Goal: Task Accomplishment & Management: Understand process/instructions

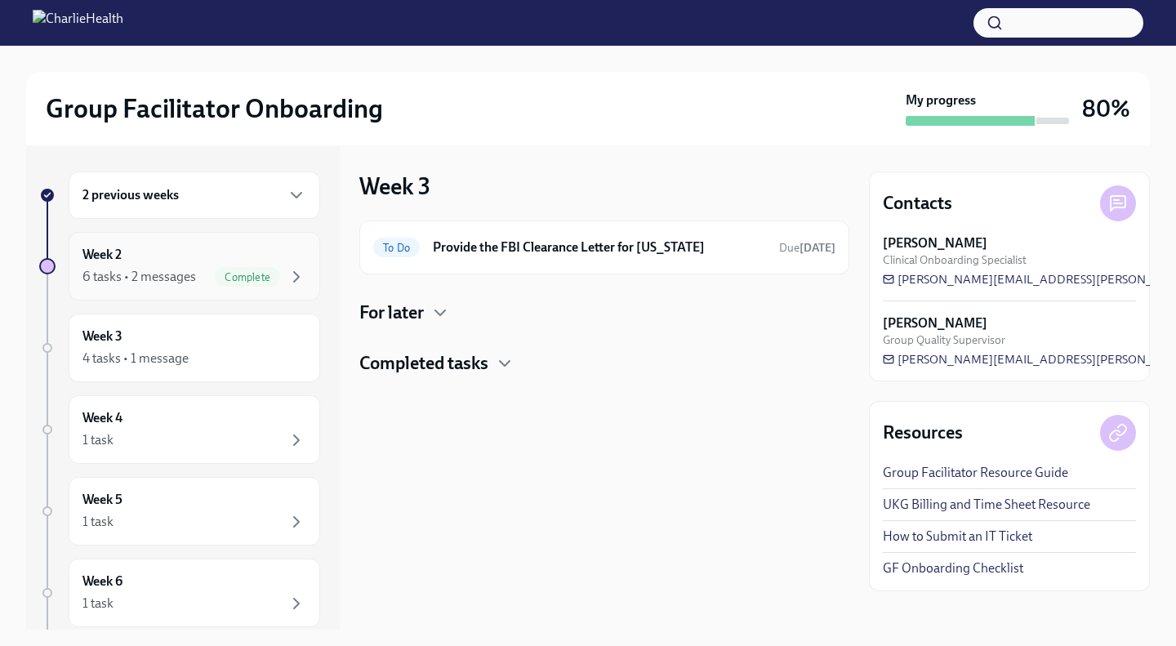
click at [192, 268] on div "6 tasks • 2 messages" at bounding box center [139, 277] width 114 height 18
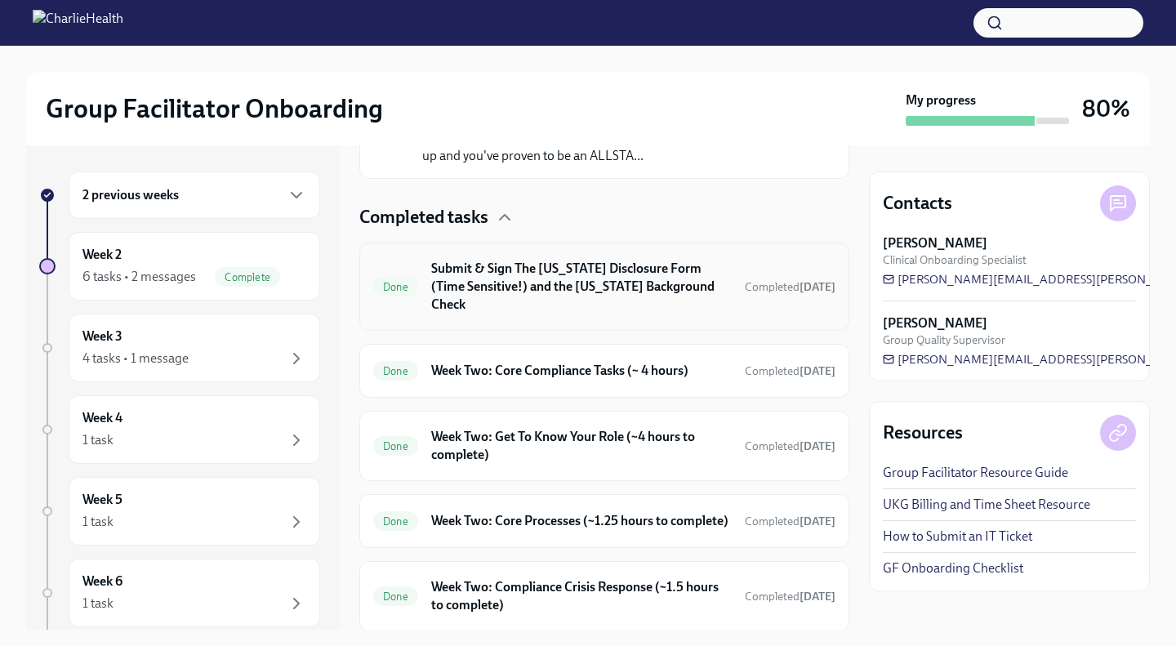
scroll to position [448, 0]
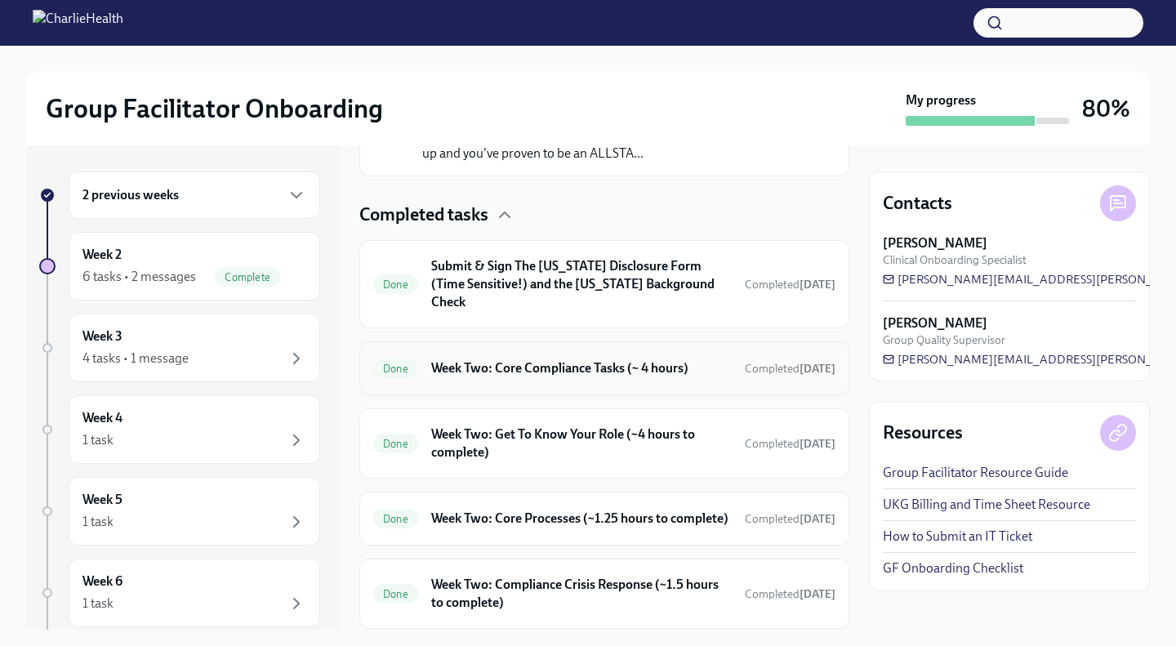
click at [614, 370] on h6 "Week Two: Core Compliance Tasks (~ 4 hours)" at bounding box center [581, 368] width 301 height 18
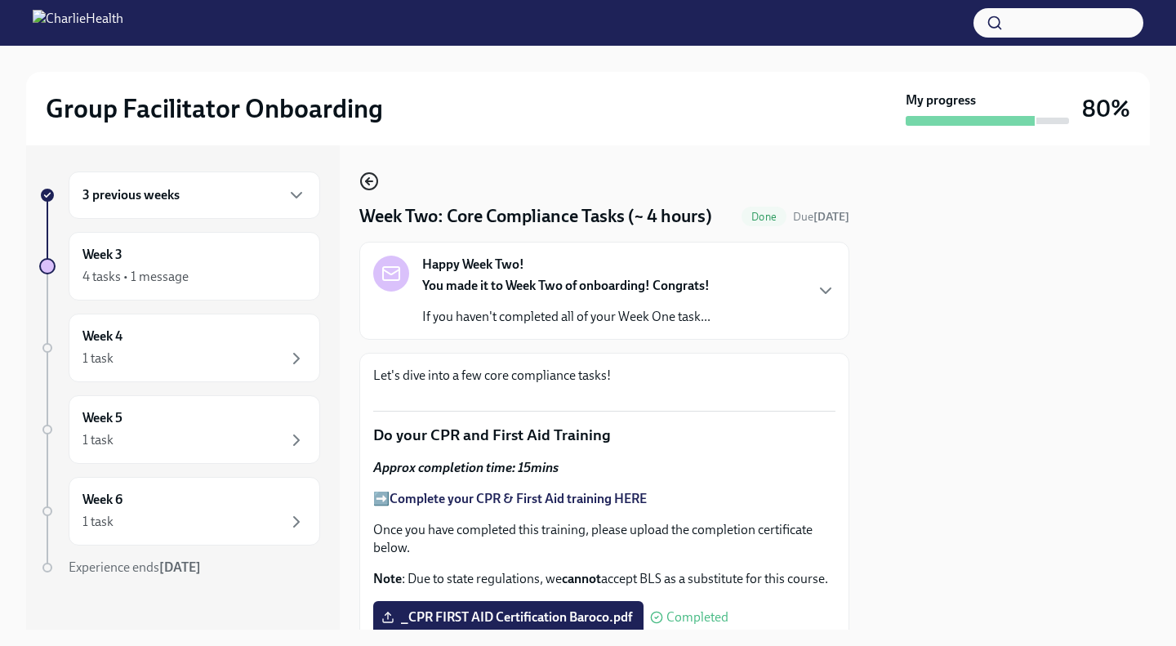
click at [368, 186] on icon "button" at bounding box center [369, 182] width 20 height 20
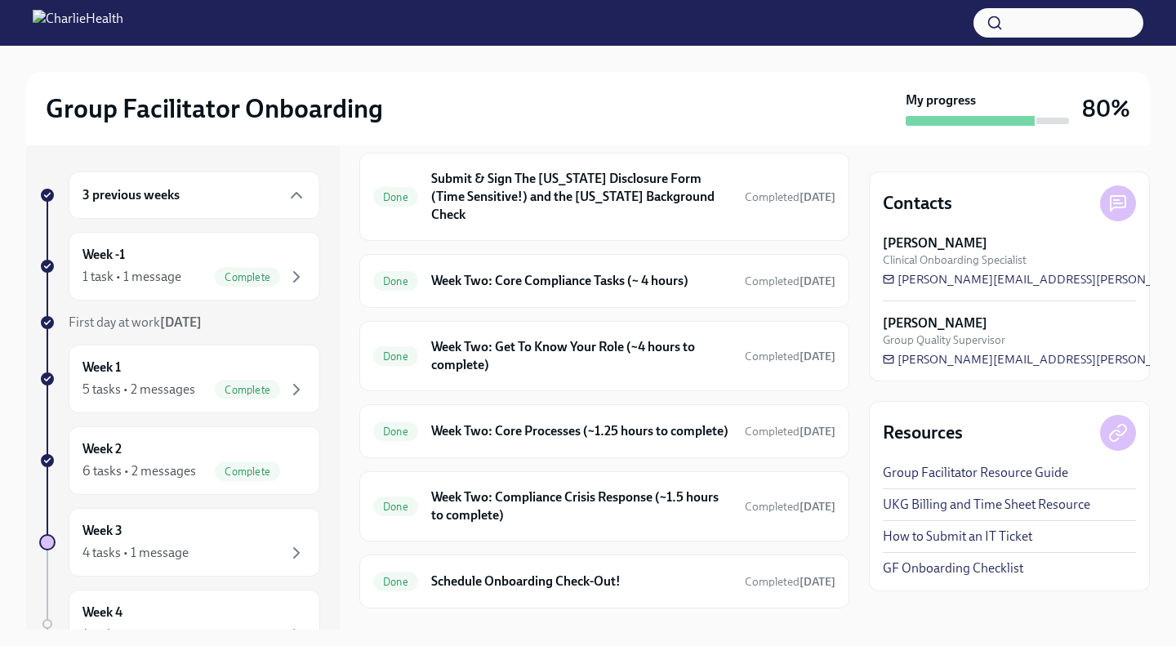
scroll to position [537, 0]
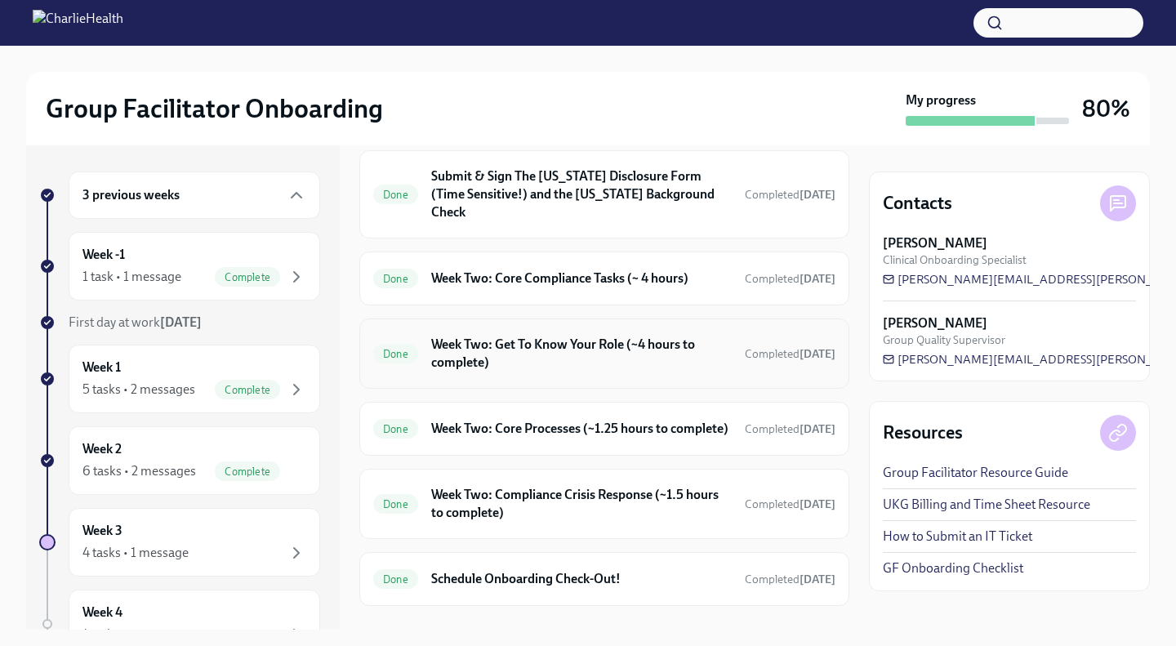
click at [601, 355] on h6 "Week Two: Get To Know Your Role (~4 hours to complete)" at bounding box center [581, 354] width 301 height 36
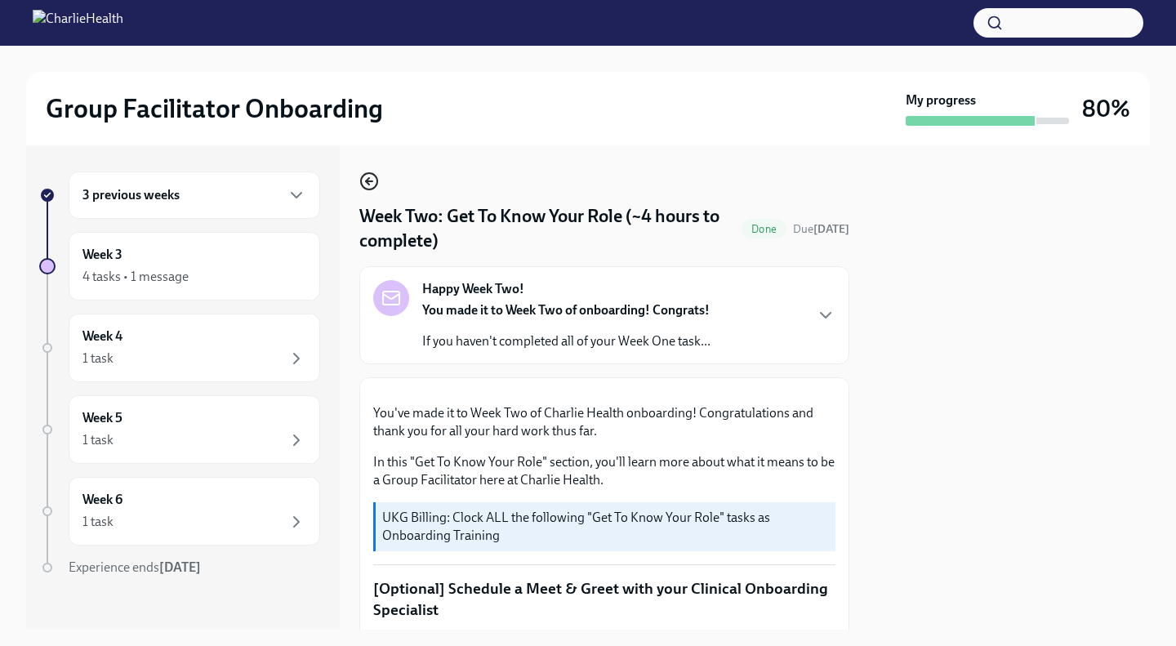
click at [368, 183] on icon "button" at bounding box center [369, 182] width 20 height 20
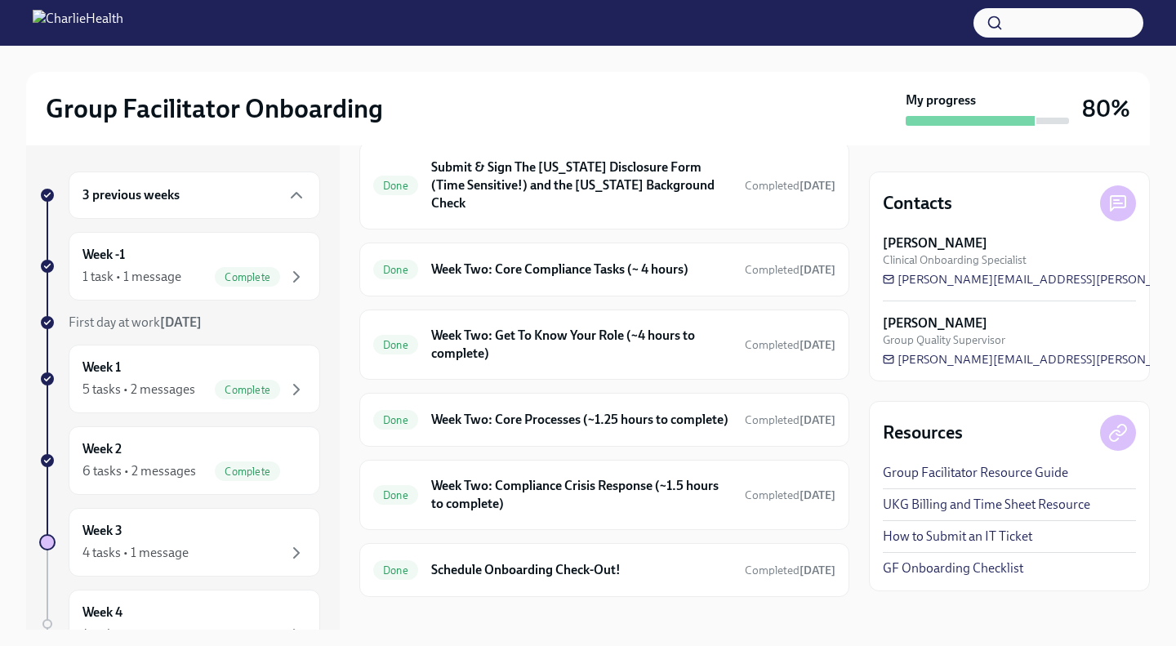
scroll to position [582, 0]
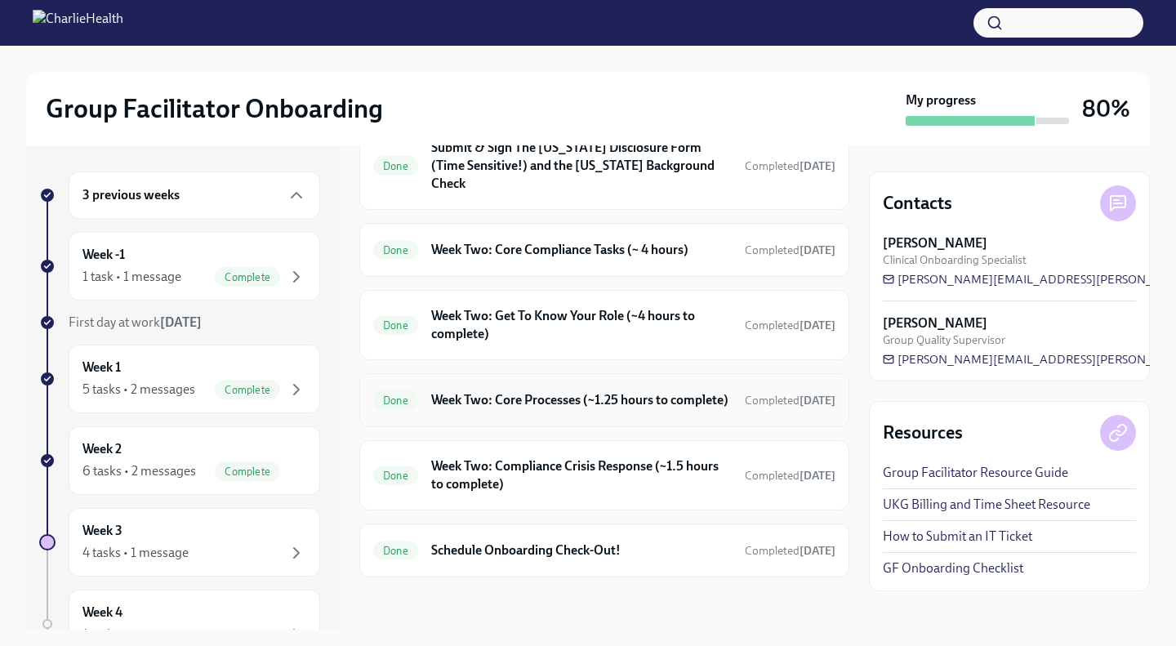
click at [596, 394] on h6 "Week Two: Core Processes (~1.25 hours to complete)" at bounding box center [581, 400] width 301 height 18
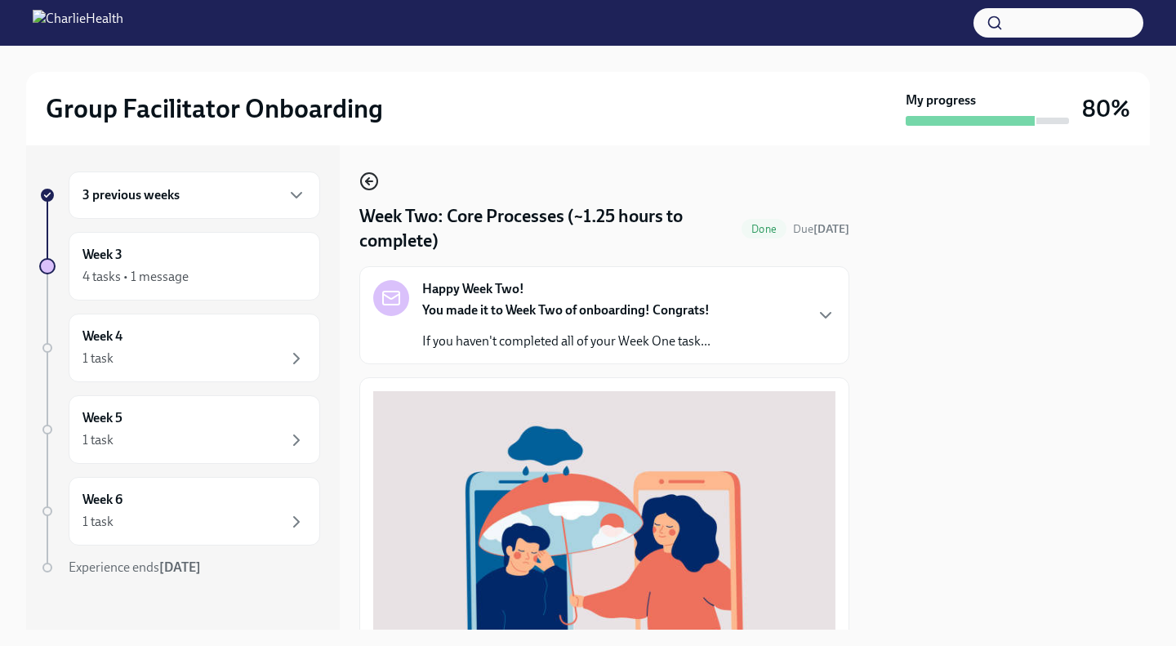
click at [363, 181] on icon "button" at bounding box center [369, 182] width 20 height 20
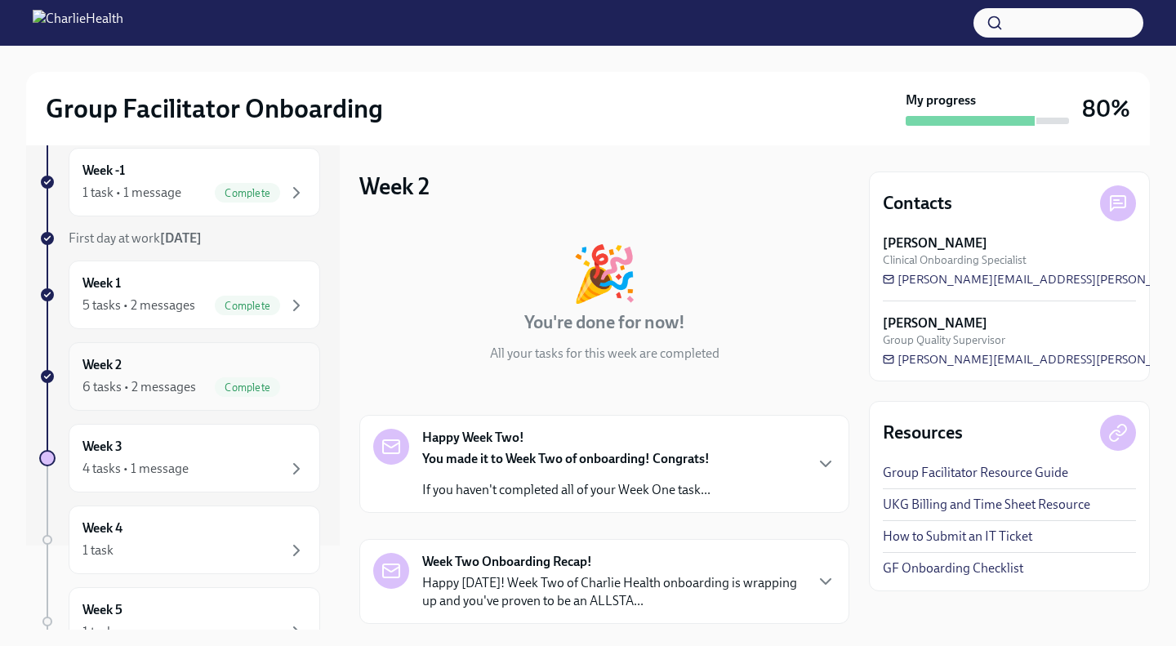
scroll to position [85, 0]
click at [182, 311] on div "5 tasks • 2 messages" at bounding box center [138, 305] width 113 height 18
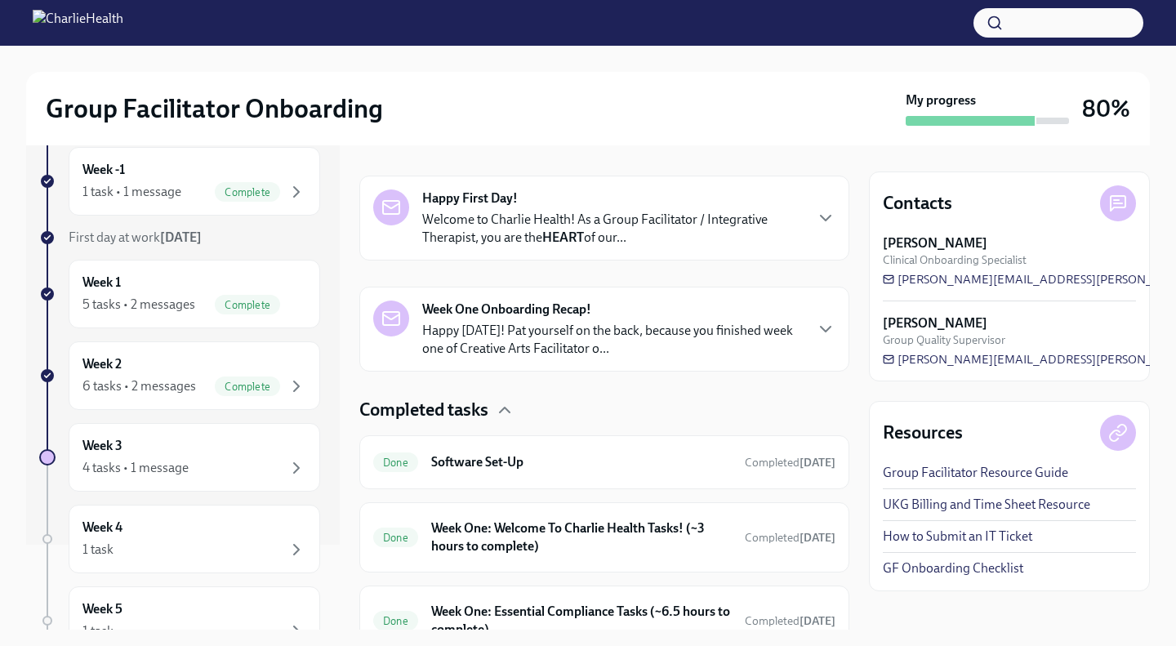
scroll to position [486, 0]
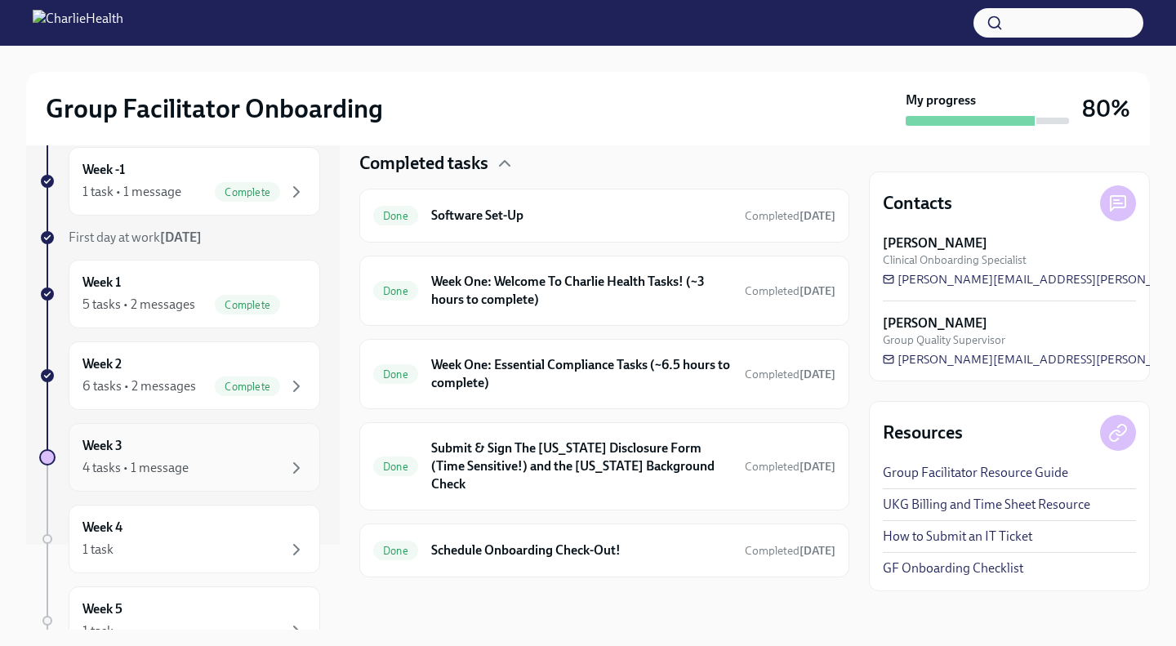
click at [213, 462] on div "4 tasks • 1 message" at bounding box center [194, 468] width 224 height 20
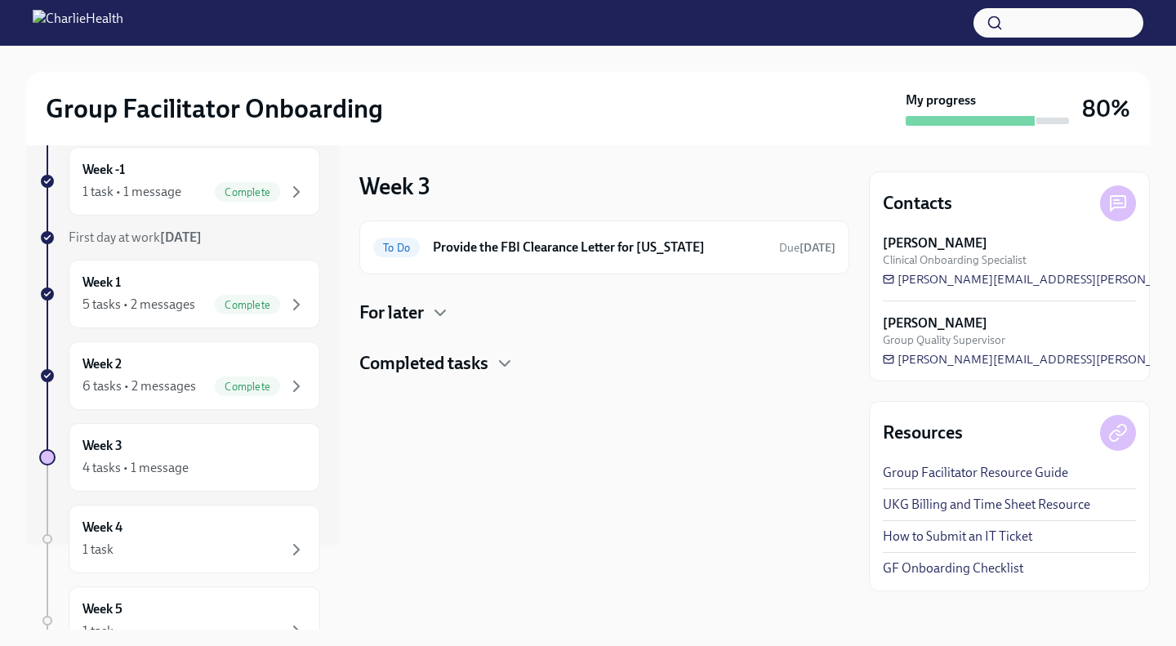
click at [466, 366] on h4 "Completed tasks" at bounding box center [423, 363] width 129 height 25
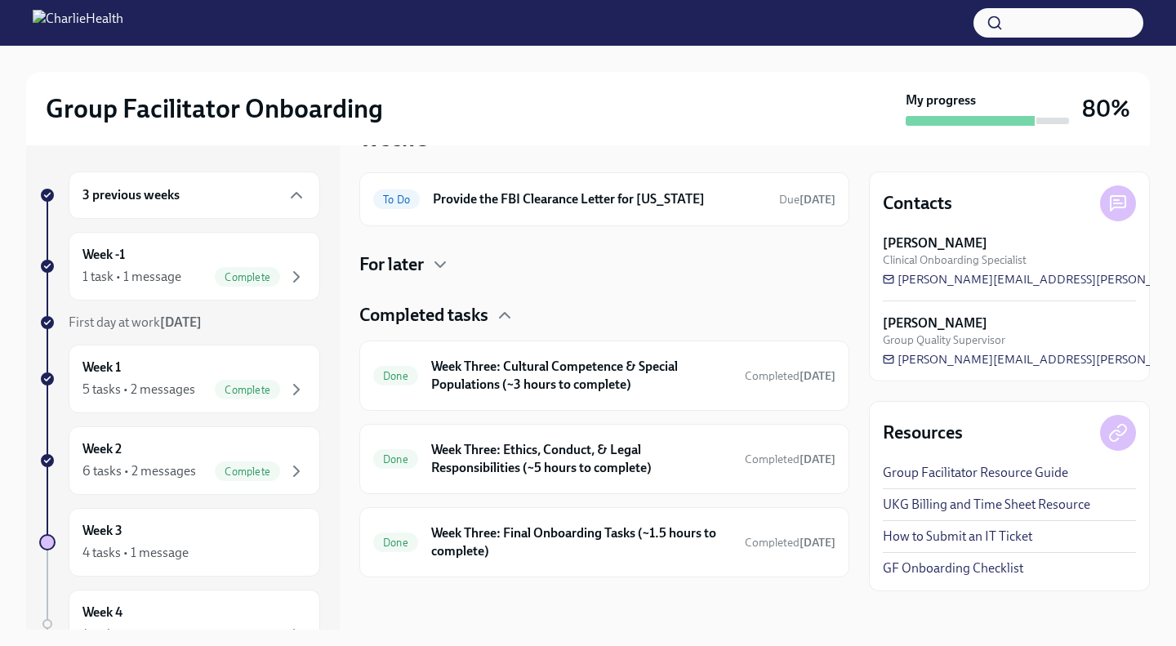
click at [503, 56] on div at bounding box center [588, 59] width 1124 height 26
